Goal: Task Accomplishment & Management: Use online tool/utility

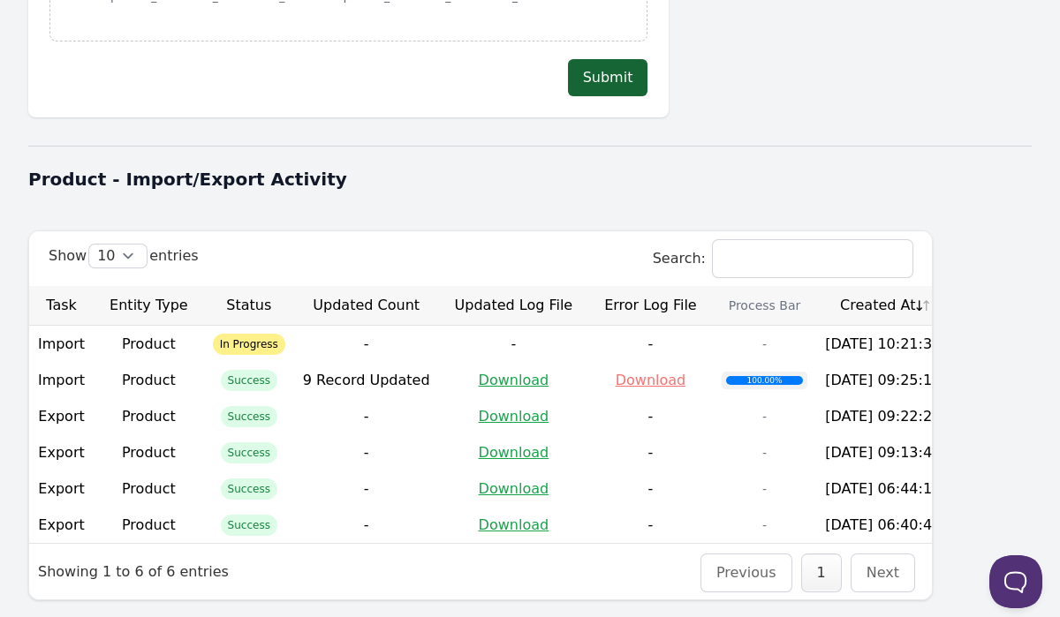
scroll to position [550, 0]
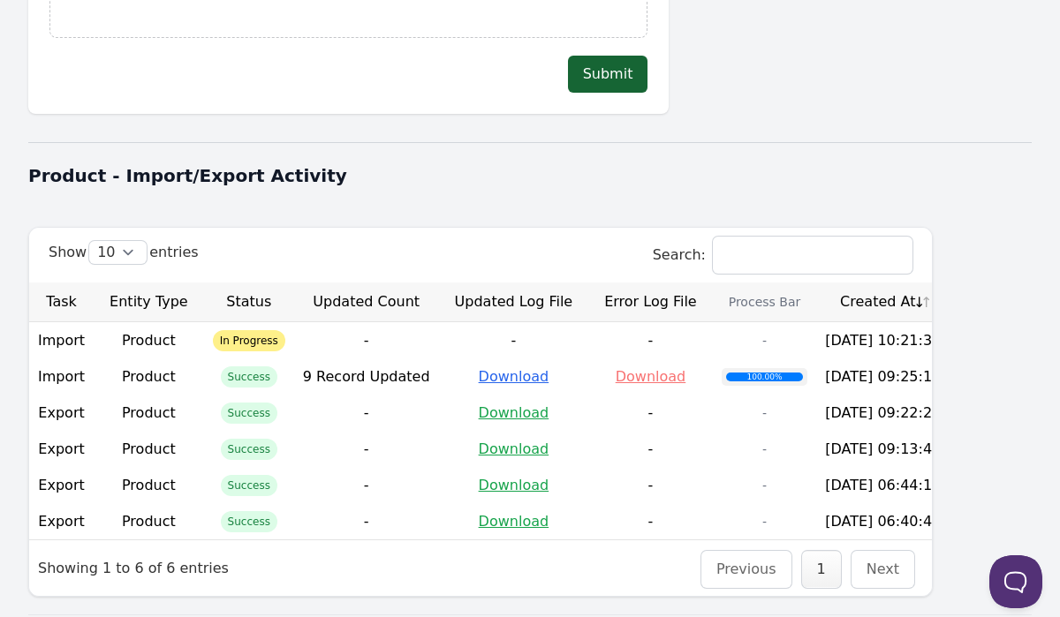
click at [490, 368] on link "Download" at bounding box center [514, 376] width 71 height 17
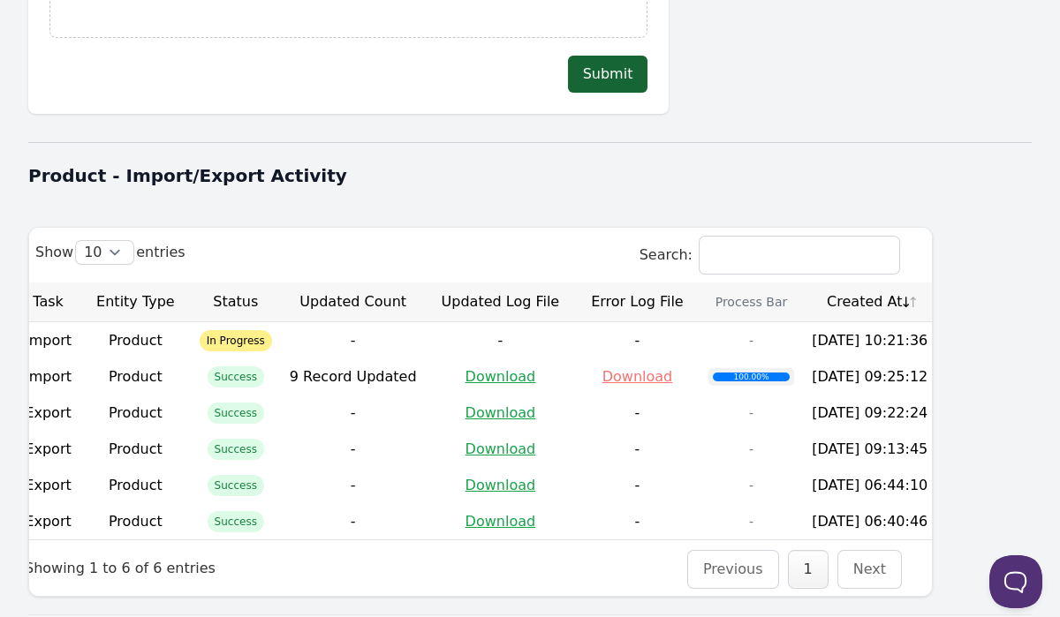
scroll to position [0, 12]
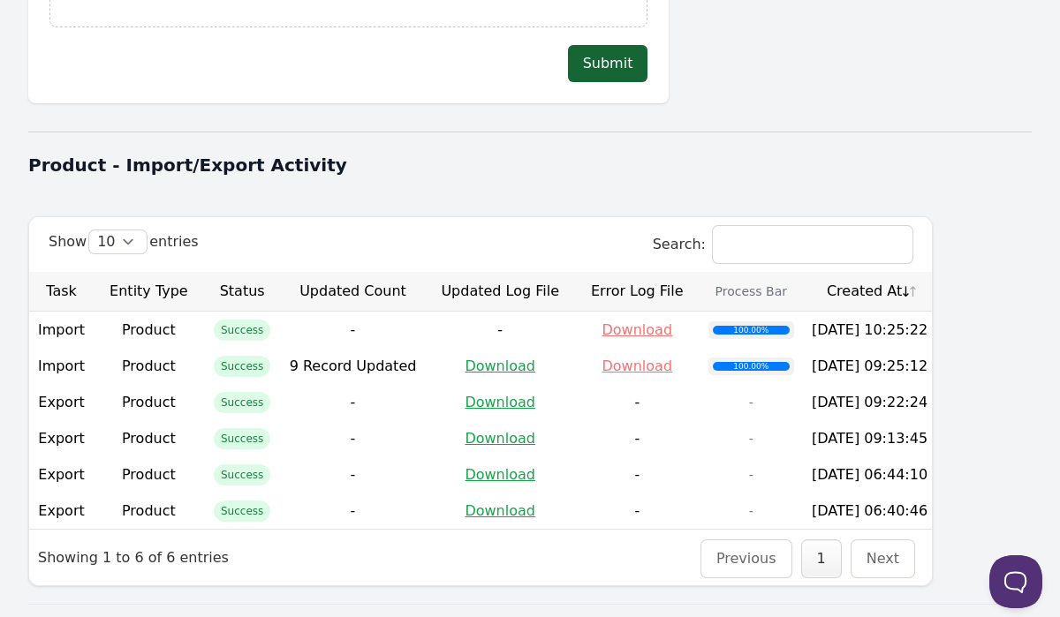
scroll to position [604, 0]
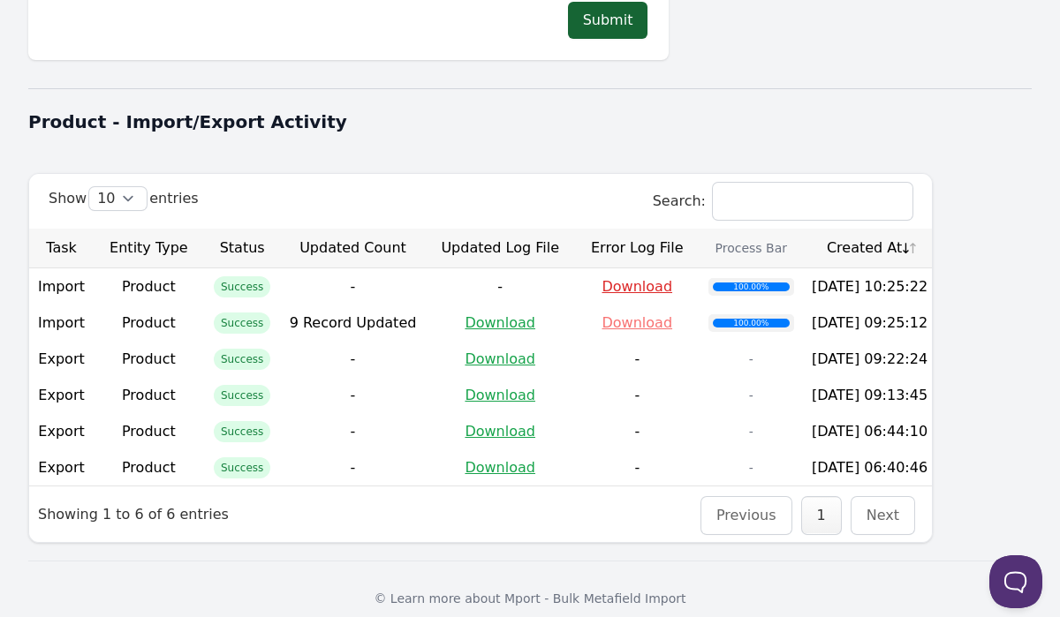
click at [602, 278] on link "Download" at bounding box center [637, 286] width 71 height 17
click at [491, 351] on link "Download" at bounding box center [500, 359] width 71 height 17
click at [486, 387] on link "Download" at bounding box center [500, 395] width 71 height 17
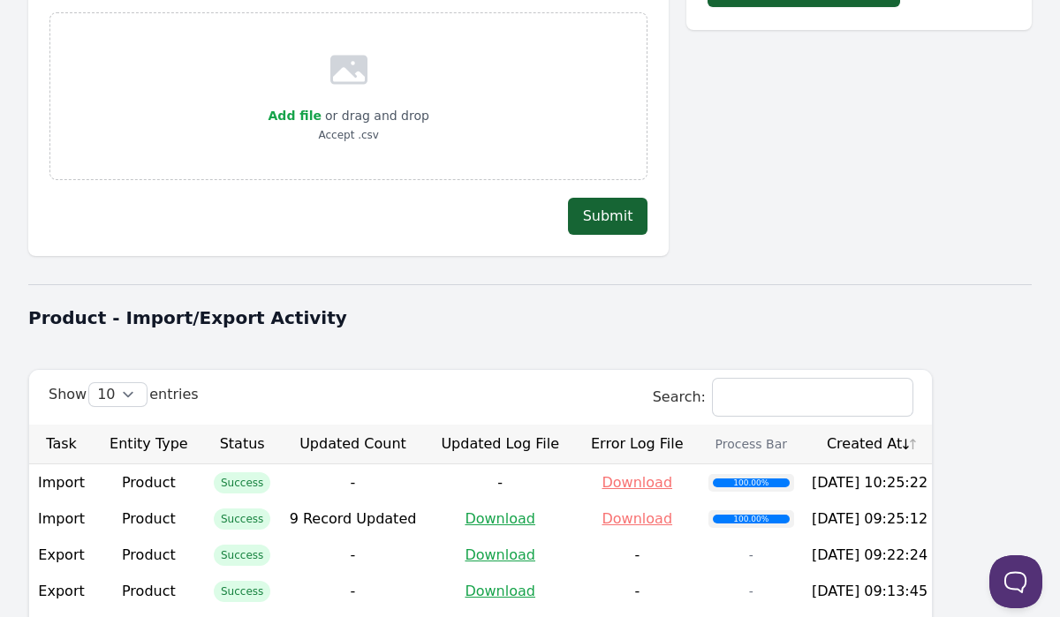
scroll to position [390, 0]
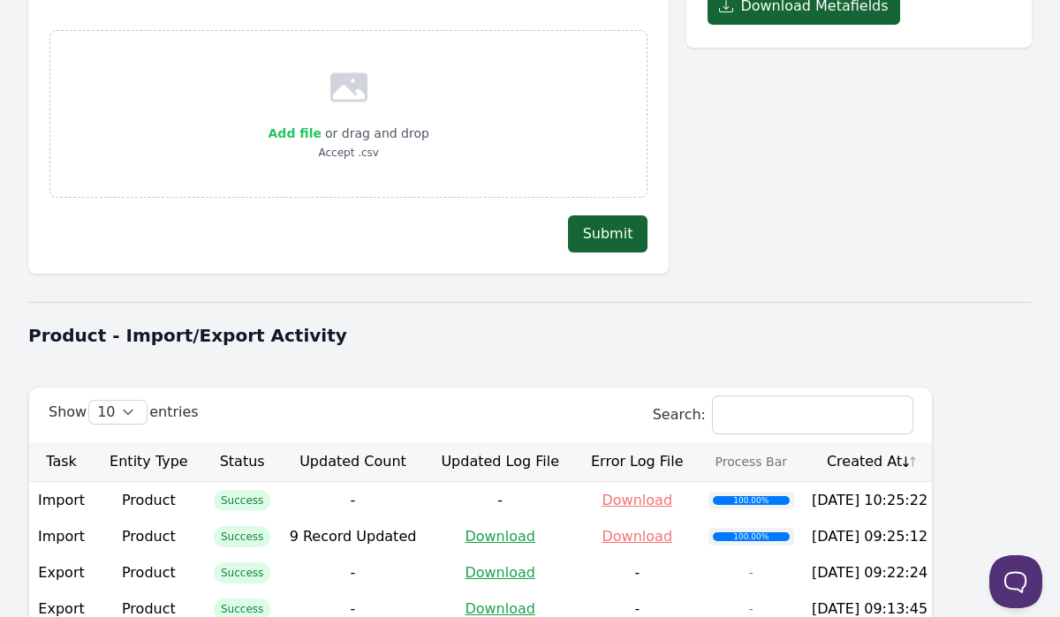
click at [297, 126] on span "Add file" at bounding box center [295, 133] width 53 height 14
click at [321, 122] on input "Add file" at bounding box center [321, 122] width 1 height 1
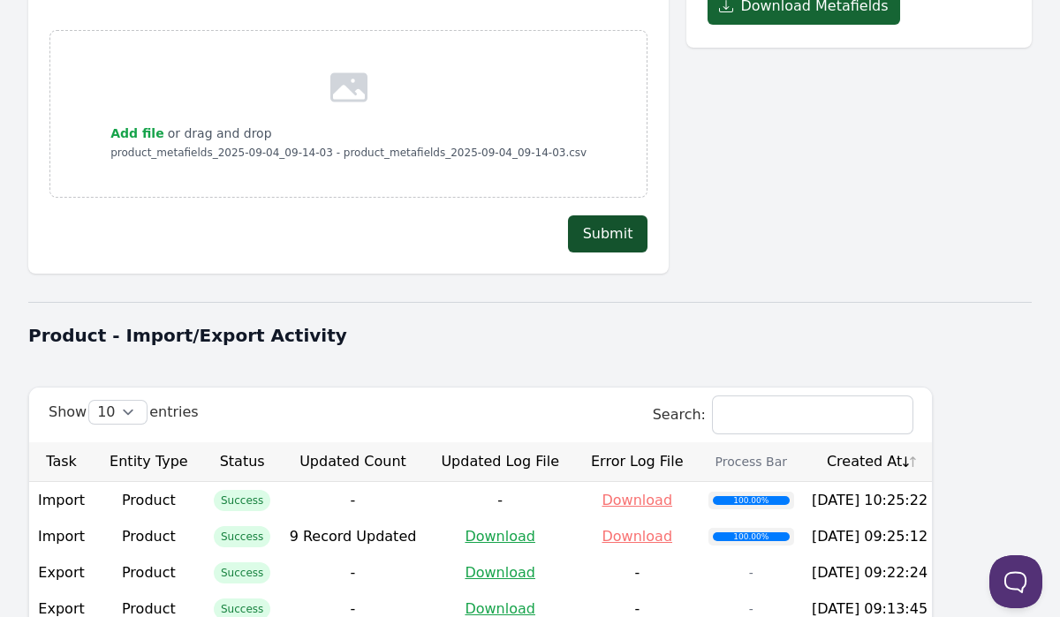
click at [607, 216] on button "Submit" at bounding box center [608, 234] width 80 height 37
click at [135, 126] on span "Add file" at bounding box center [136, 133] width 53 height 14
click at [163, 122] on input "Add file" at bounding box center [163, 122] width 1 height 1
type input "C:\fakepath\product_metafields_2025-09-04_09-14-03 - product_metafields_2025-09…"
click at [600, 216] on button "Submit" at bounding box center [608, 234] width 80 height 37
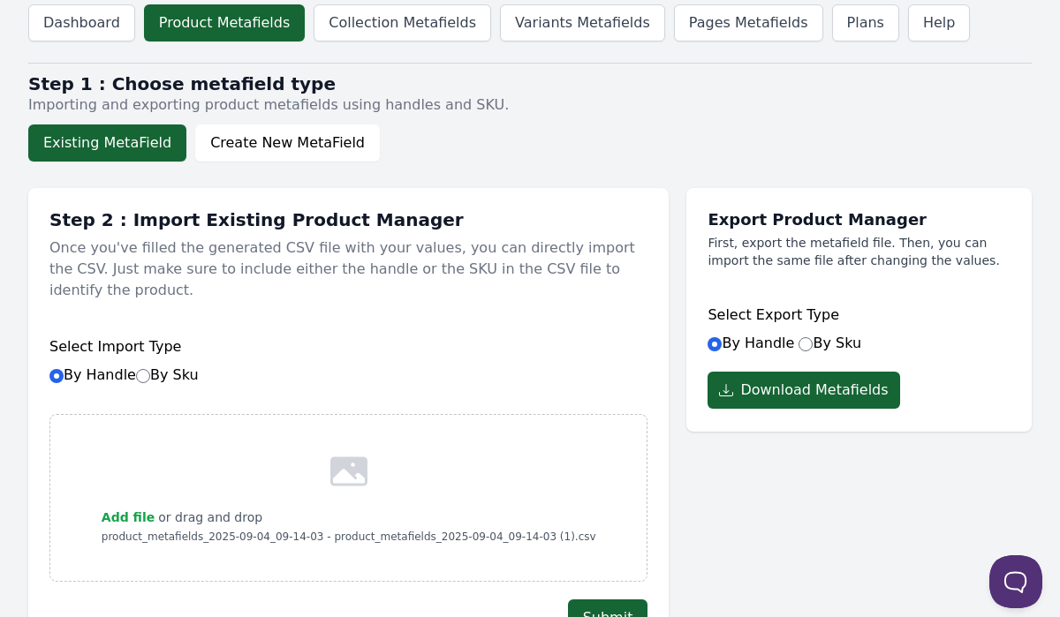
scroll to position [0, 0]
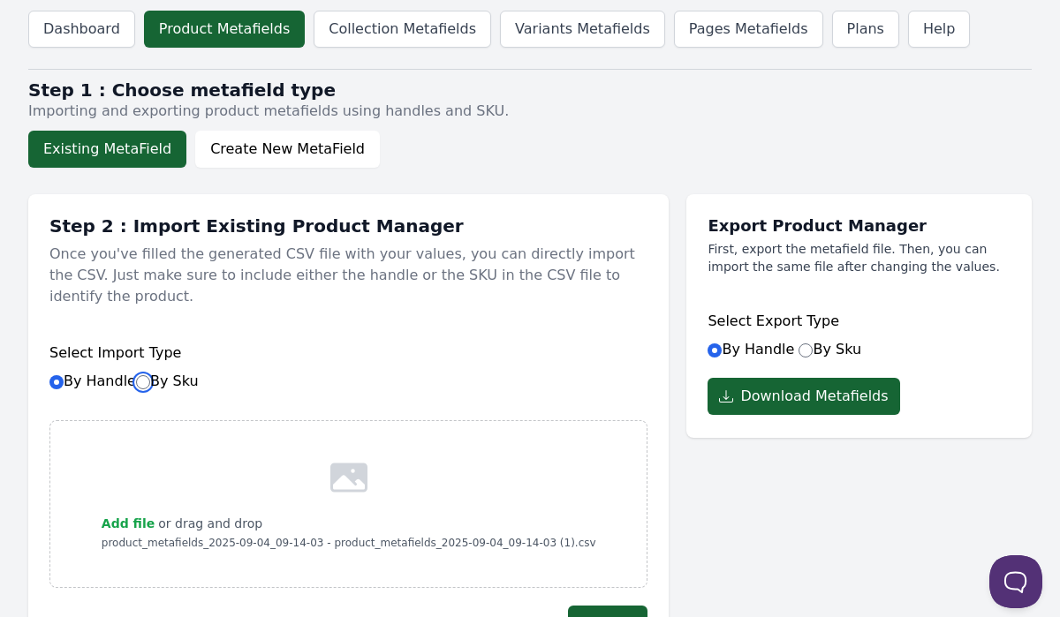
click at [141, 375] on input "By Sku" at bounding box center [143, 382] width 14 height 14
radio input "true"
click at [803, 350] on input "By Sku" at bounding box center [806, 351] width 14 height 14
radio input "true"
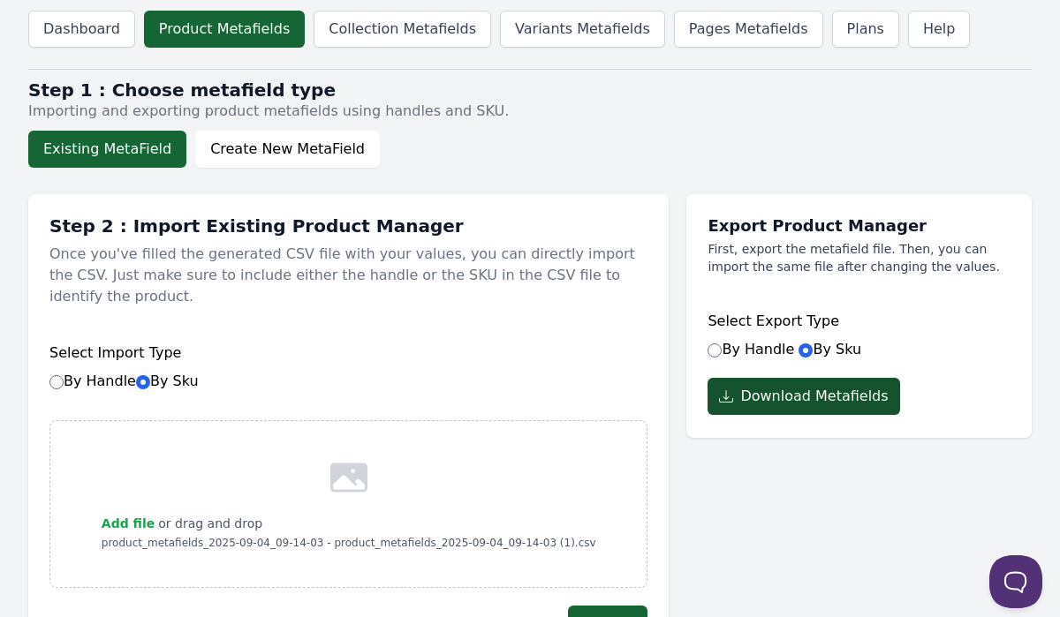
click at [795, 379] on button "Download Metafields" at bounding box center [804, 396] width 192 height 37
